Goal: Task Accomplishment & Management: Use online tool/utility

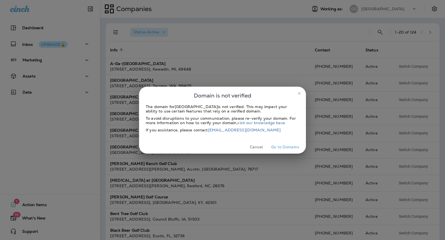
click at [298, 92] on icon "close" at bounding box center [299, 93] width 4 height 4
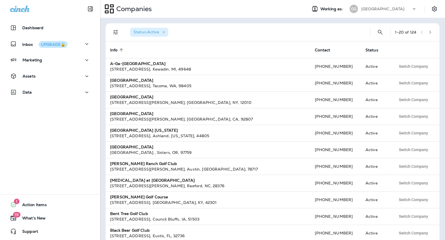
click at [383, 6] on div "[GEOGRAPHIC_DATA]" at bounding box center [387, 9] width 50 height 8
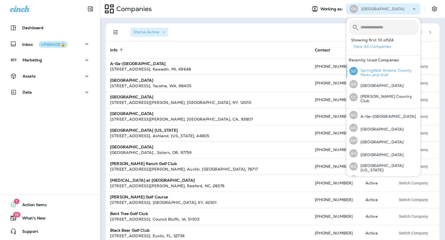
click at [368, 75] on p "Springfield Greene County Parks and Golf" at bounding box center [388, 72] width 61 height 9
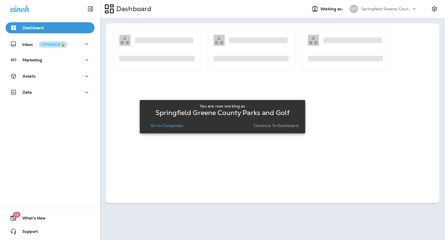
click at [294, 125] on p "Continue to Dashboard" at bounding box center [276, 126] width 45 height 4
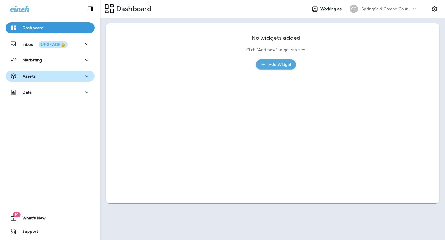
click at [35, 77] on p "Assets" at bounding box center [29, 76] width 13 height 4
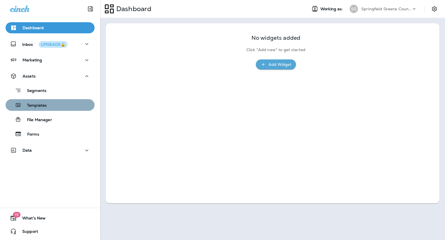
click at [53, 106] on div "Templates" at bounding box center [50, 105] width 85 height 8
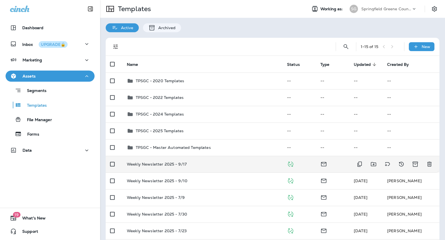
click at [215, 166] on div "Weekly Newsletter 2025 - 9/17" at bounding box center [202, 164] width 151 height 4
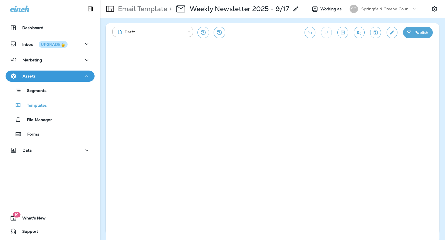
click at [416, 34] on button "Publish" at bounding box center [418, 33] width 30 height 12
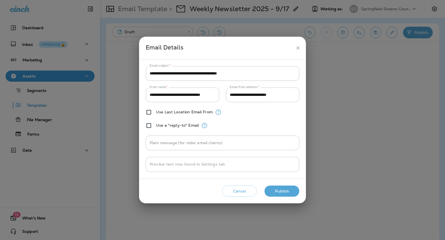
click at [279, 192] on button "Publish" at bounding box center [282, 191] width 35 height 11
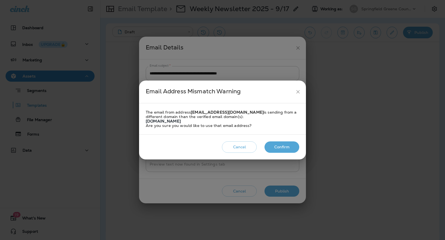
click at [295, 150] on button "Confirm" at bounding box center [282, 147] width 35 height 11
